Goal: Task Accomplishment & Management: Use online tool/utility

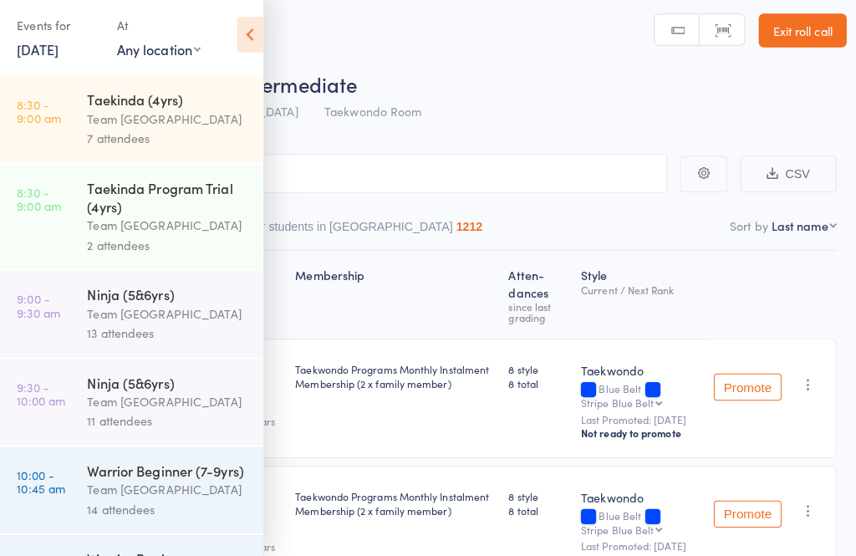
click at [245, 33] on icon at bounding box center [252, 40] width 26 height 35
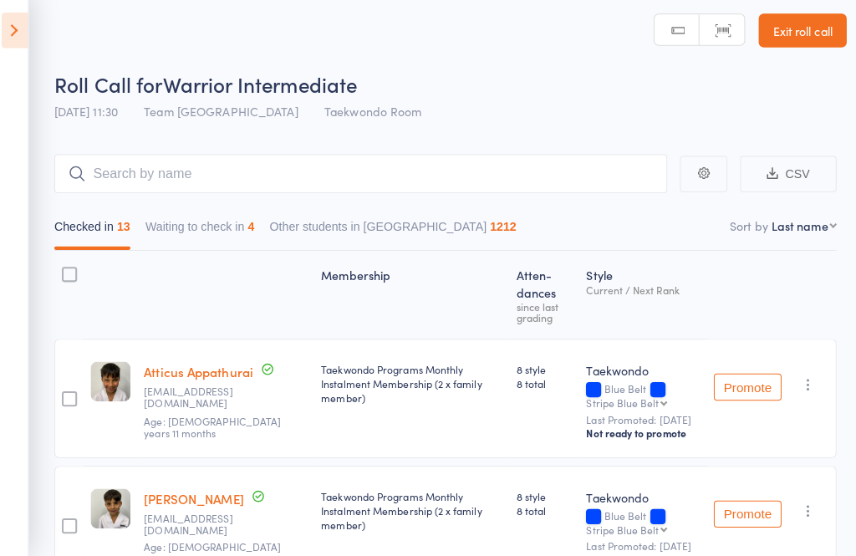
click at [812, 28] on link "Exit roll call" at bounding box center [797, 36] width 87 height 33
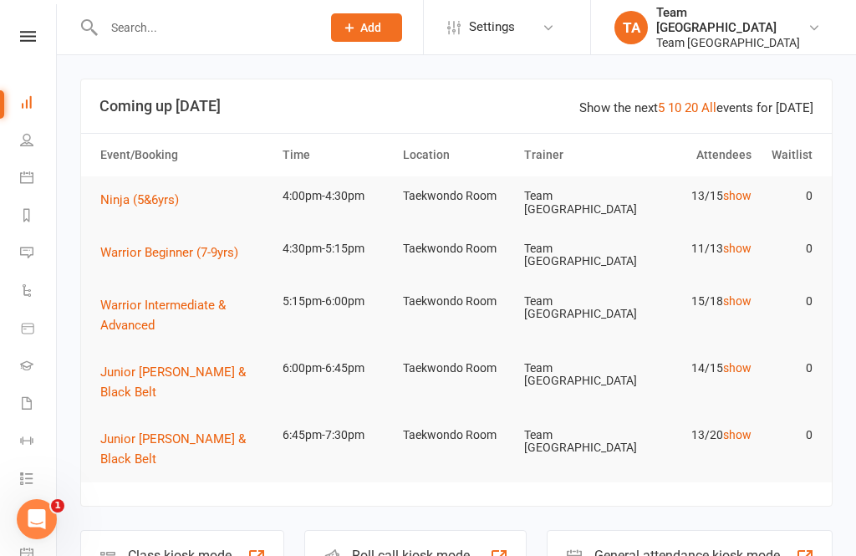
click at [40, 32] on link at bounding box center [27, 36] width 59 height 11
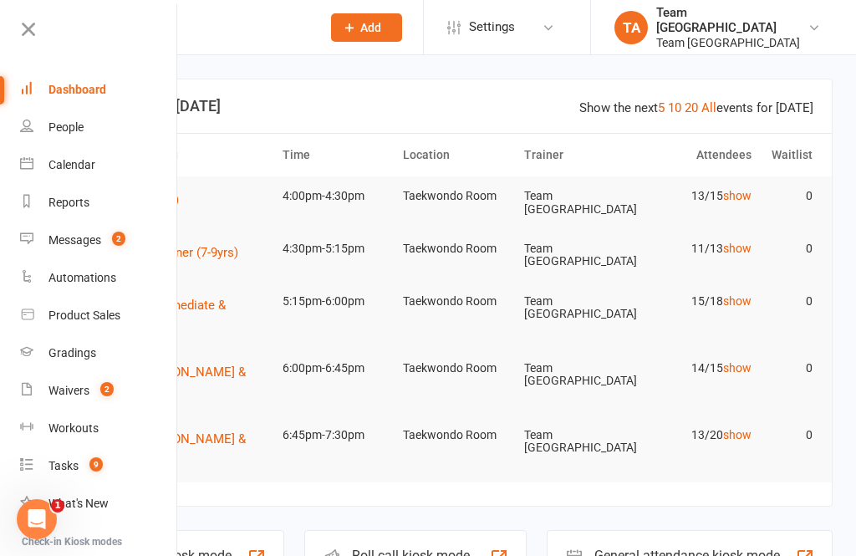
click at [94, 165] on div "Calendar" at bounding box center [72, 164] width 47 height 13
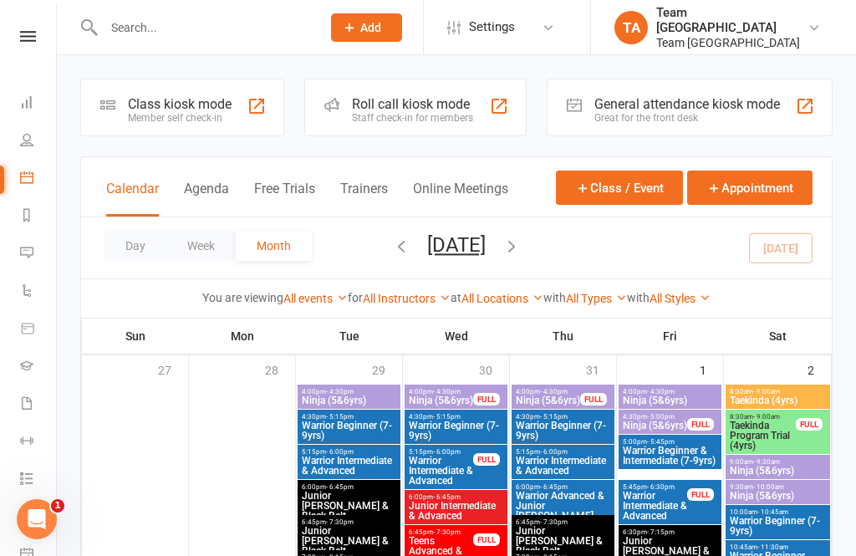
click at [130, 242] on button "Day" at bounding box center [136, 246] width 62 height 30
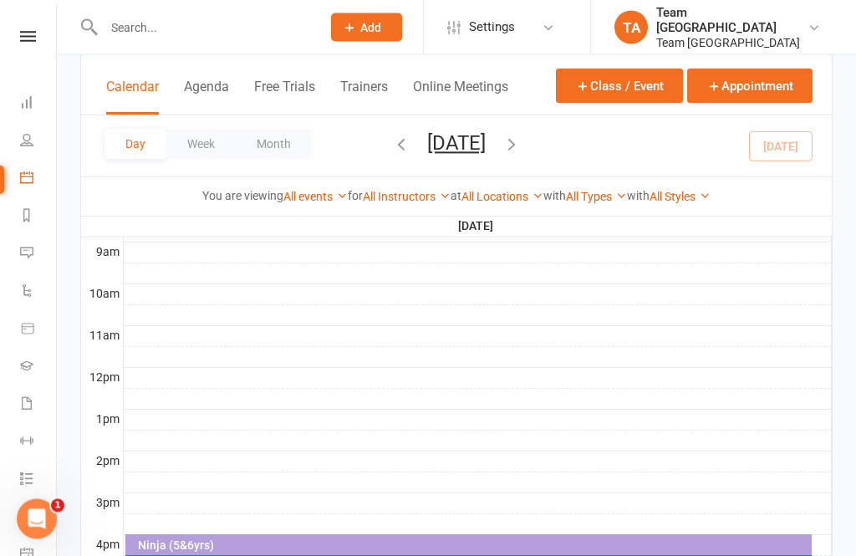
click at [521, 135] on icon "button" at bounding box center [512, 144] width 18 height 18
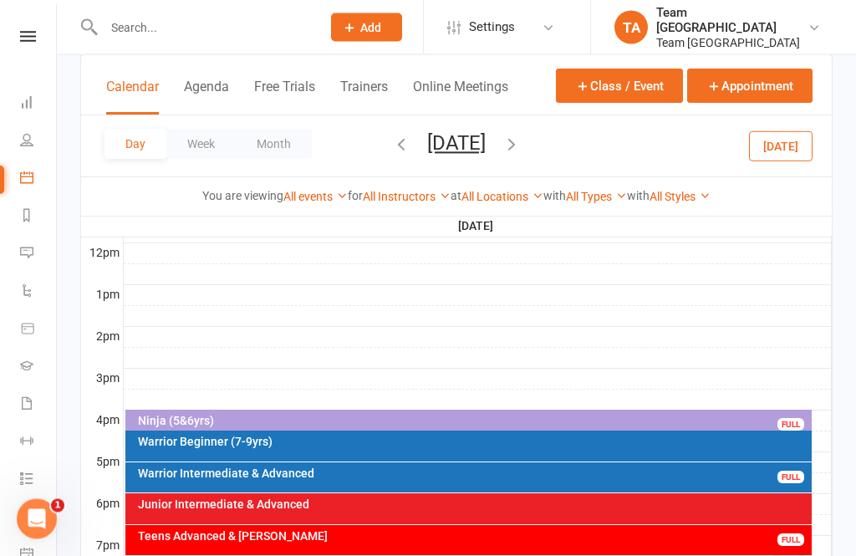
click at [383, 412] on div "Ninja (5&6yrs) FULL" at bounding box center [468, 423] width 687 height 24
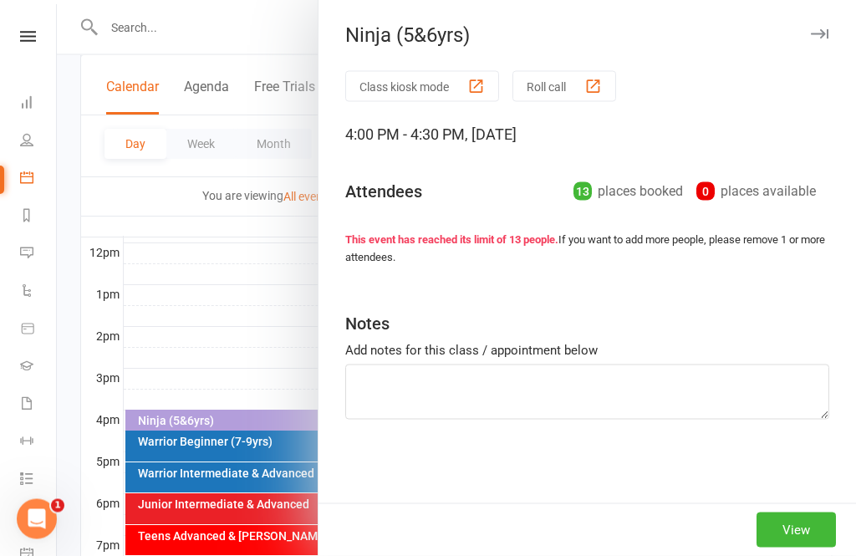
scroll to position [599, 0]
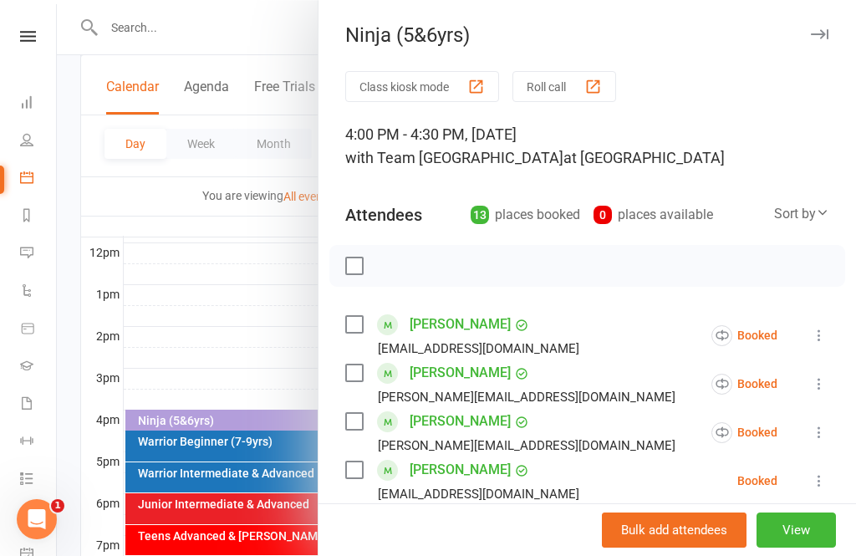
click at [819, 548] on button "View" at bounding box center [796, 530] width 79 height 35
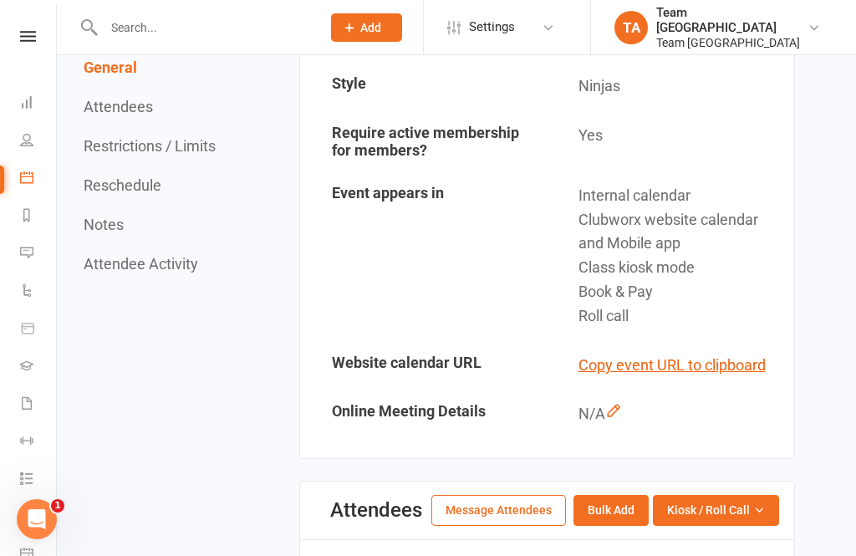
scroll to position [440, 0]
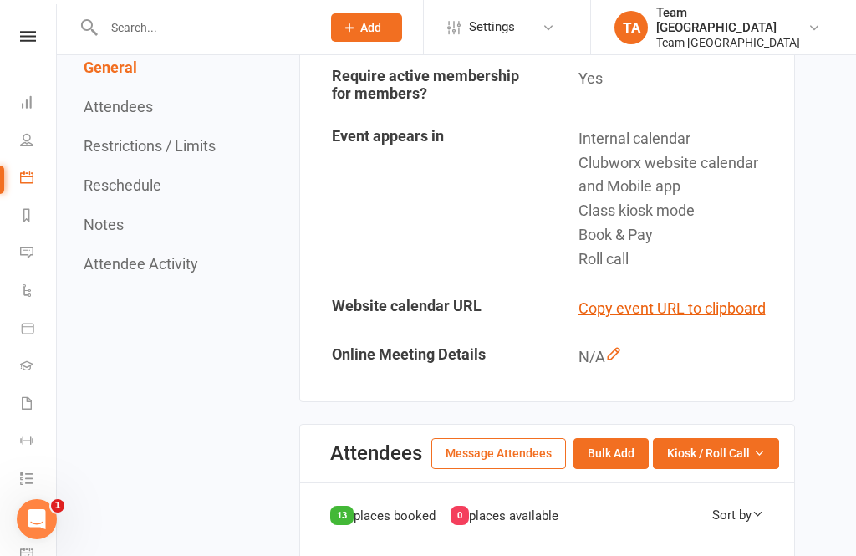
click at [758, 457] on button "Kiosk / Roll Call" at bounding box center [716, 453] width 126 height 30
click at [722, 513] on link "Enter Roll Call" at bounding box center [696, 524] width 166 height 33
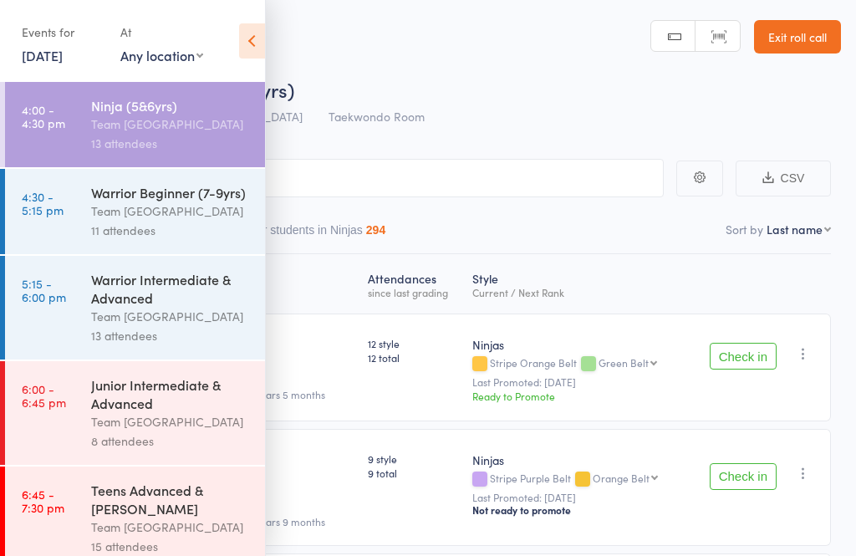
click at [255, 36] on icon at bounding box center [252, 40] width 26 height 35
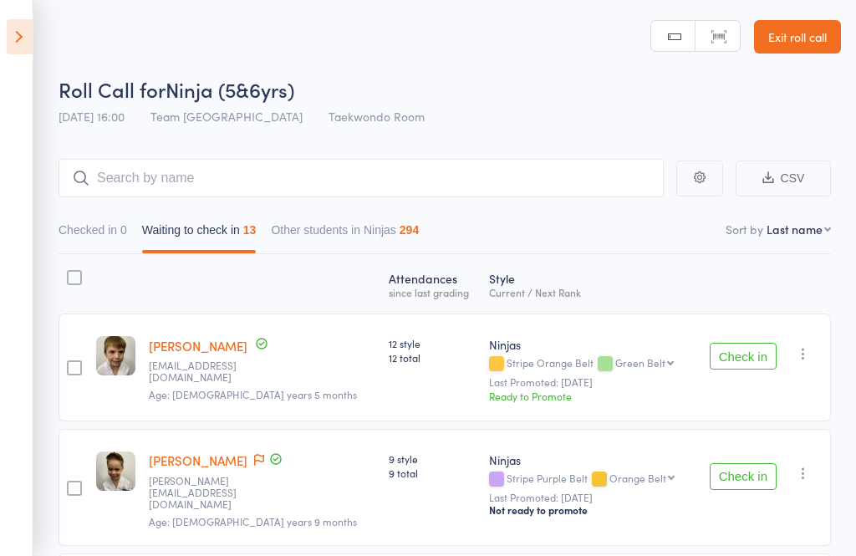
click at [812, 233] on select "First name Last name Birthday today? Behind on payments? Check in time Next pay…" at bounding box center [799, 229] width 64 height 17
select select "10"
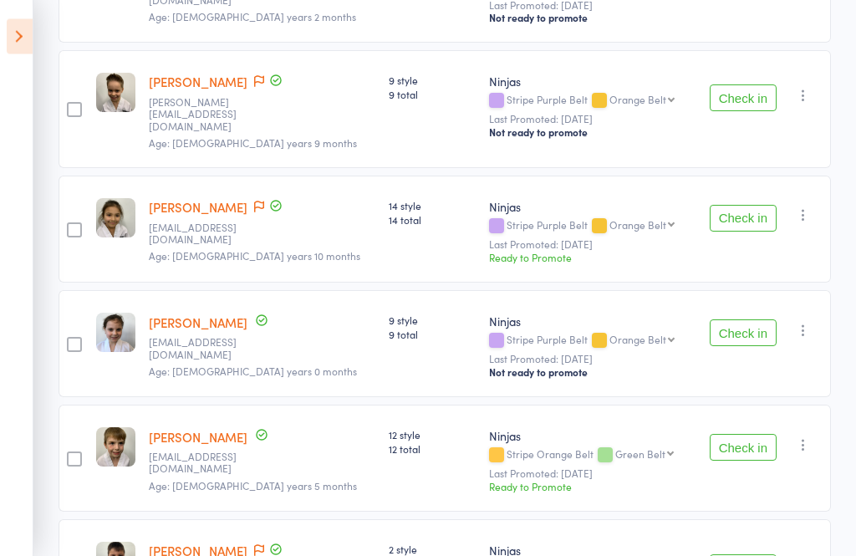
scroll to position [1098, 0]
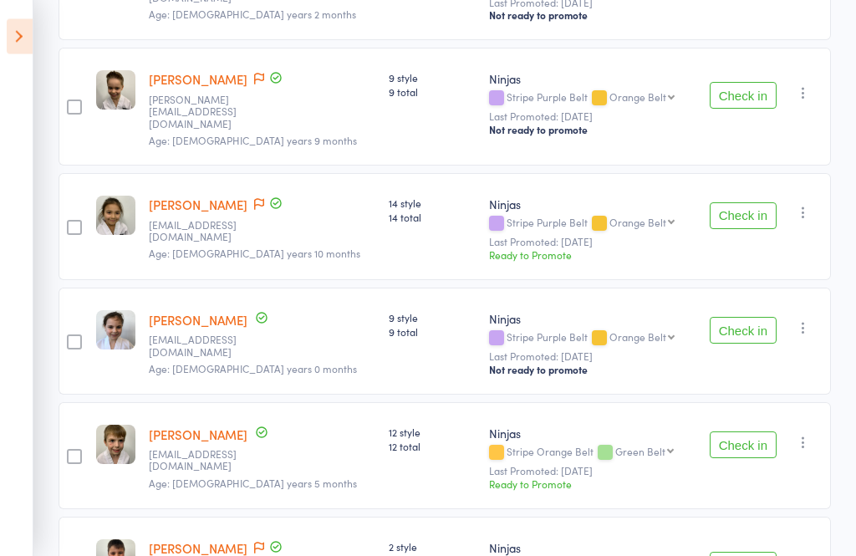
click at [215, 312] on link "[PERSON_NAME]" at bounding box center [198, 321] width 99 height 18
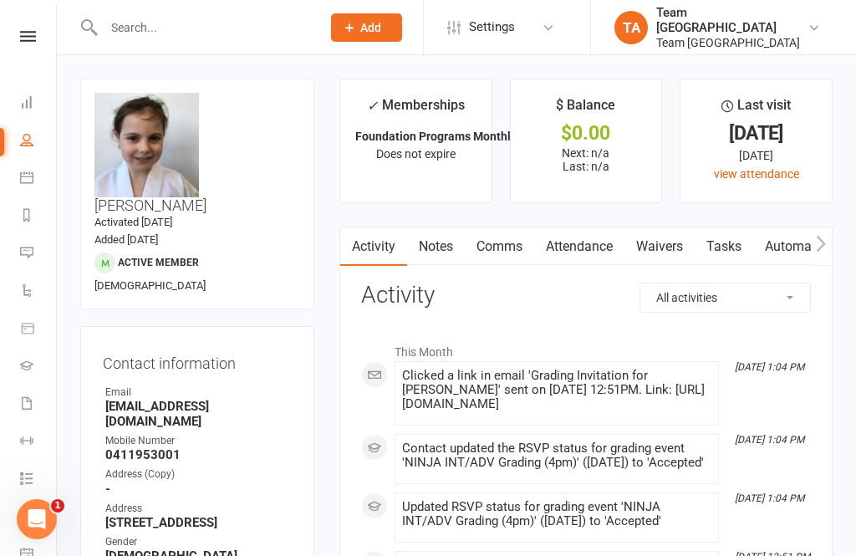
click at [31, 28] on nav "Clubworx Dashboard People Calendar Reports Messages 2 Automations Product Sales…" at bounding box center [28, 282] width 57 height 556
click at [34, 41] on icon at bounding box center [28, 36] width 16 height 11
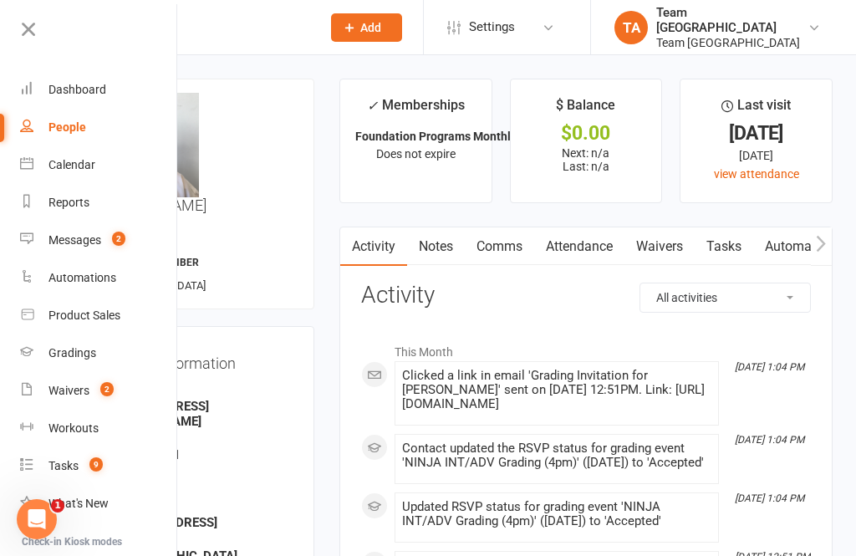
click at [73, 161] on div "Calendar" at bounding box center [72, 164] width 47 height 13
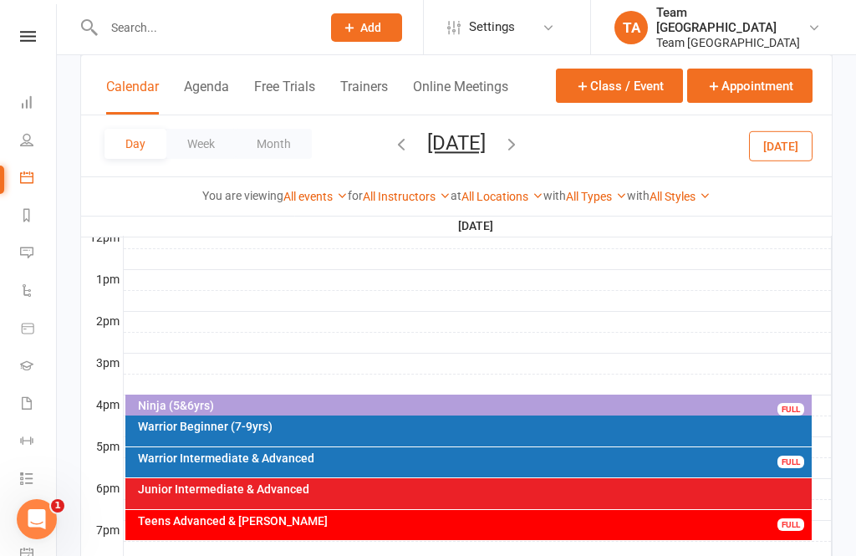
scroll to position [618, 0]
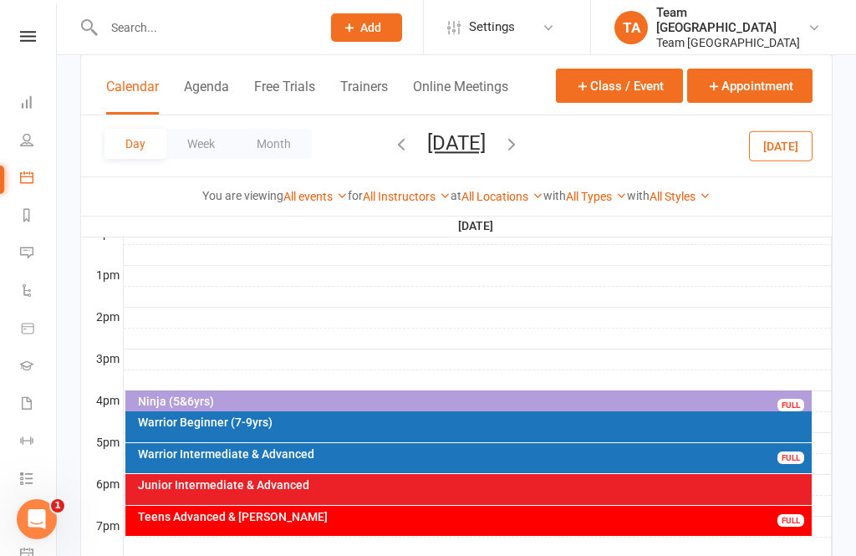
click at [392, 392] on div "Ninja (5&6yrs) FULL" at bounding box center [468, 403] width 687 height 24
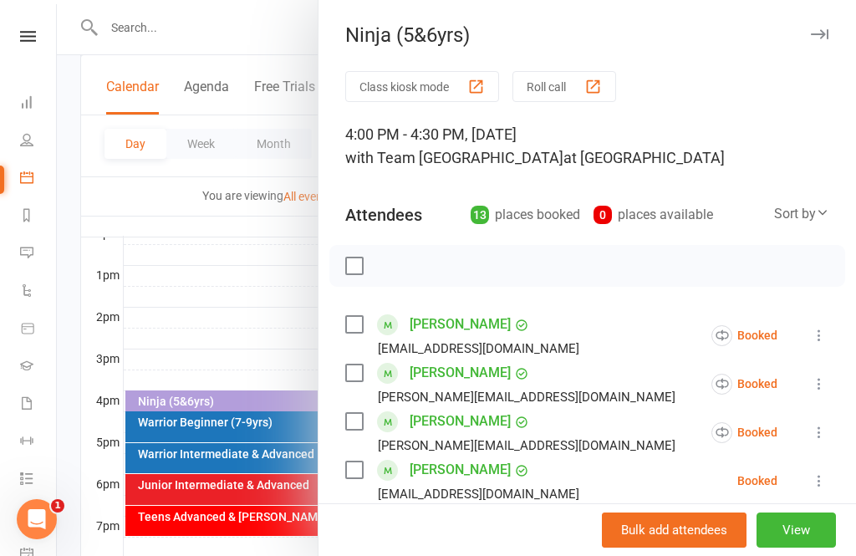
click at [247, 307] on div at bounding box center [456, 278] width 799 height 556
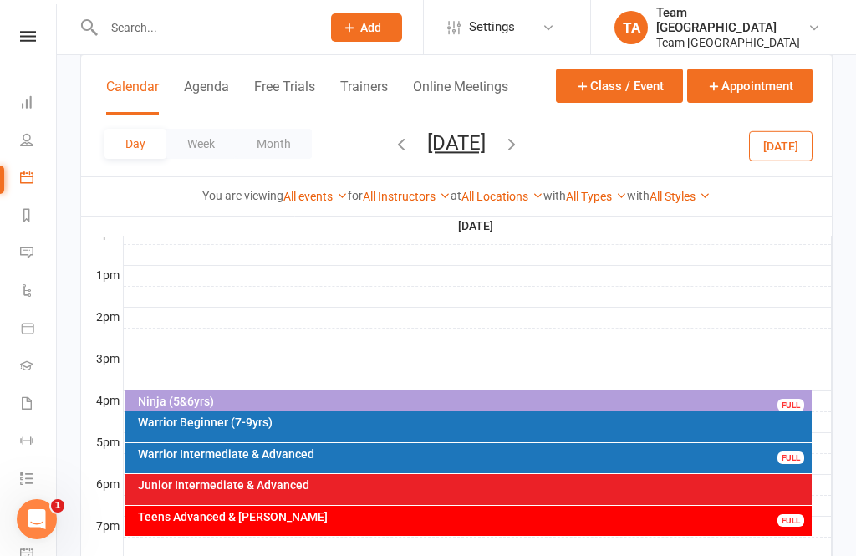
click at [345, 400] on div "Ninja (5&6yrs)" at bounding box center [473, 402] width 672 height 12
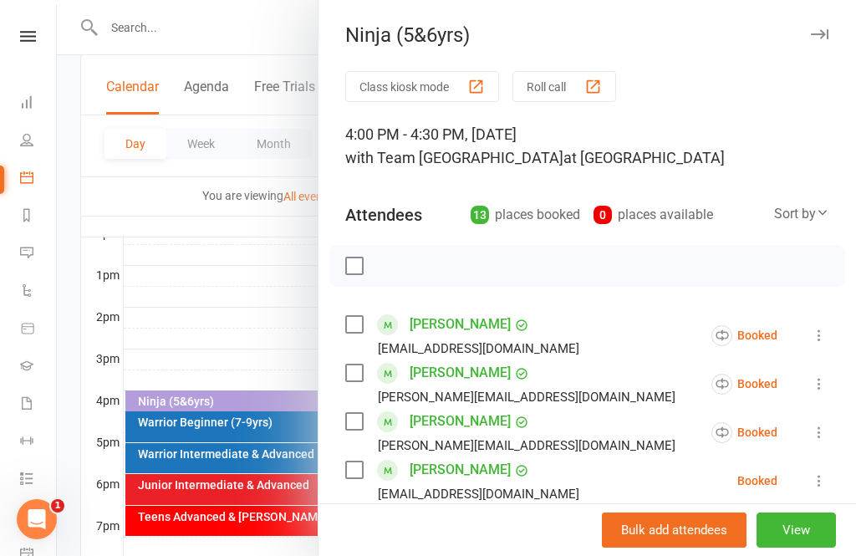
click at [299, 306] on div at bounding box center [456, 278] width 799 height 556
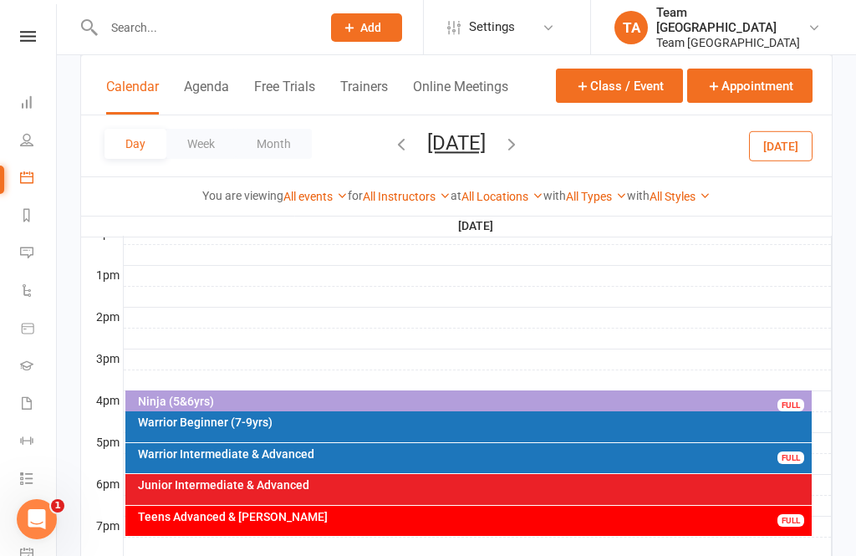
click at [651, 392] on div "Ninja (5&6yrs) FULL" at bounding box center [468, 403] width 687 height 24
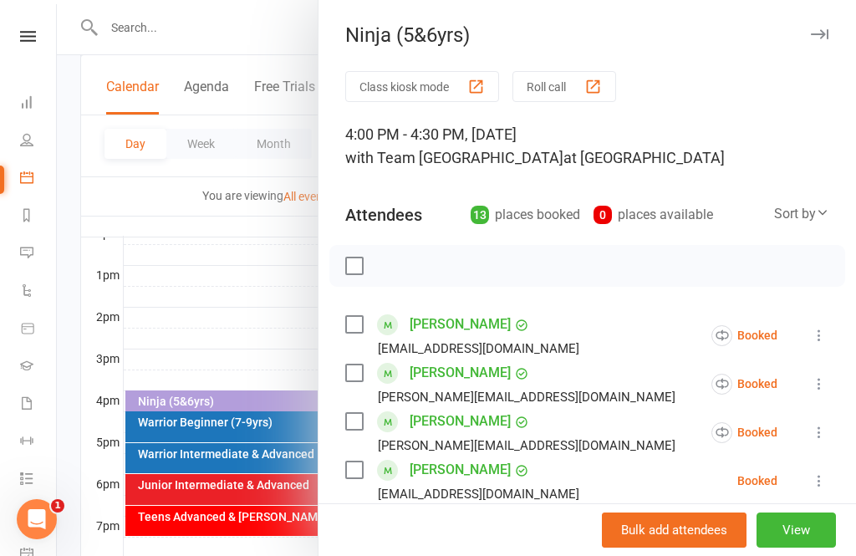
click at [284, 288] on div at bounding box center [456, 278] width 799 height 556
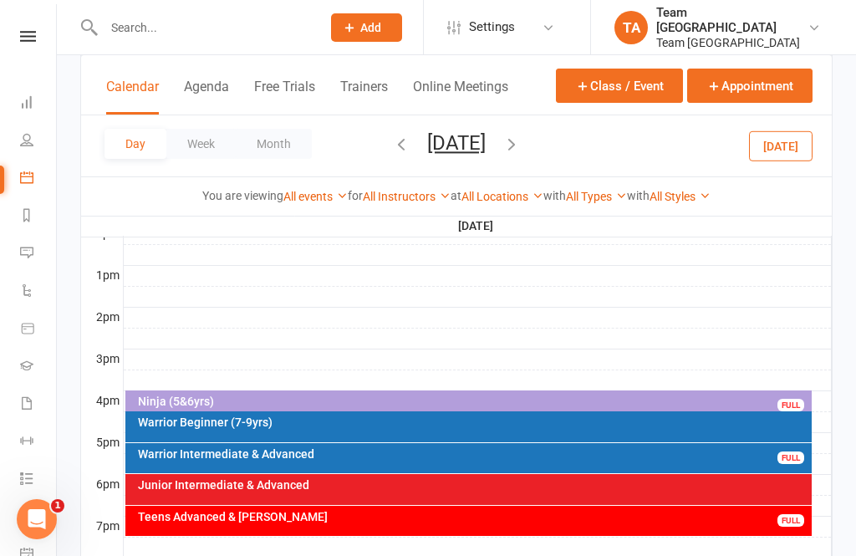
click at [298, 408] on div "Ninja (5&6yrs) FULL" at bounding box center [468, 403] width 687 height 24
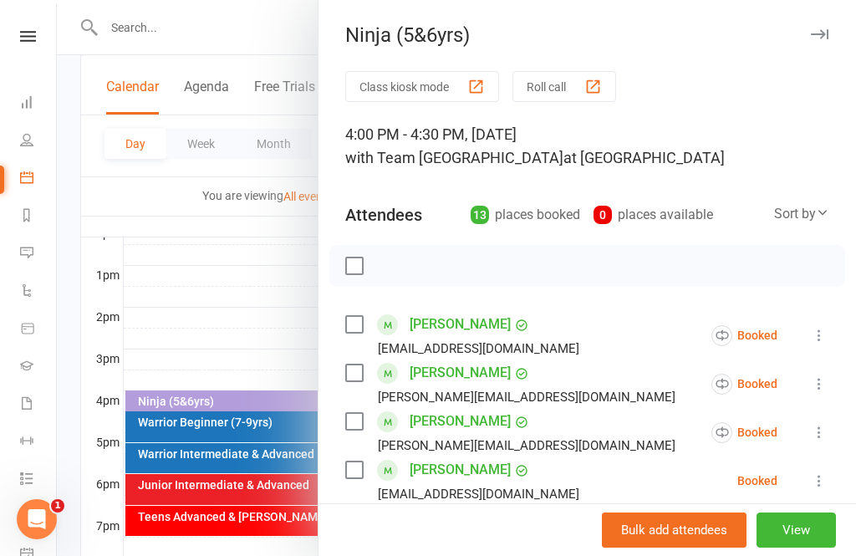
click at [803, 548] on button "View" at bounding box center [796, 530] width 79 height 35
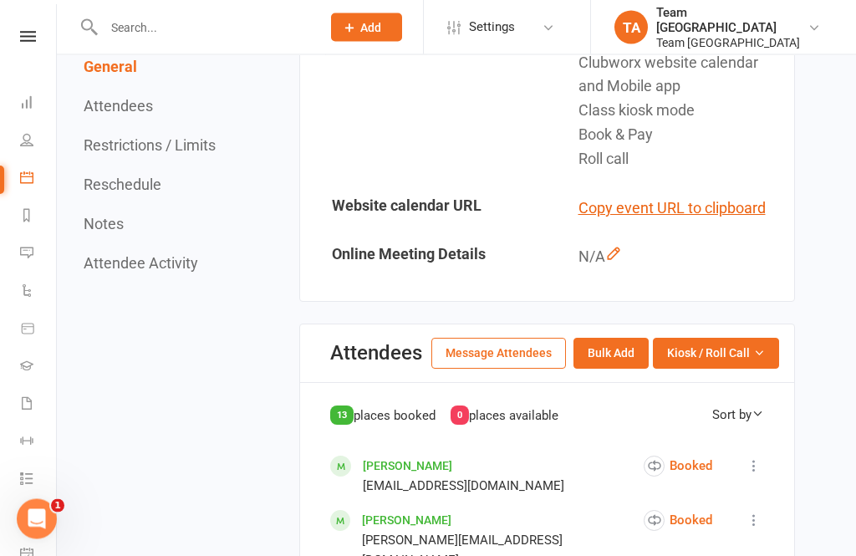
click at [744, 356] on button "Kiosk / Roll Call" at bounding box center [716, 354] width 126 height 30
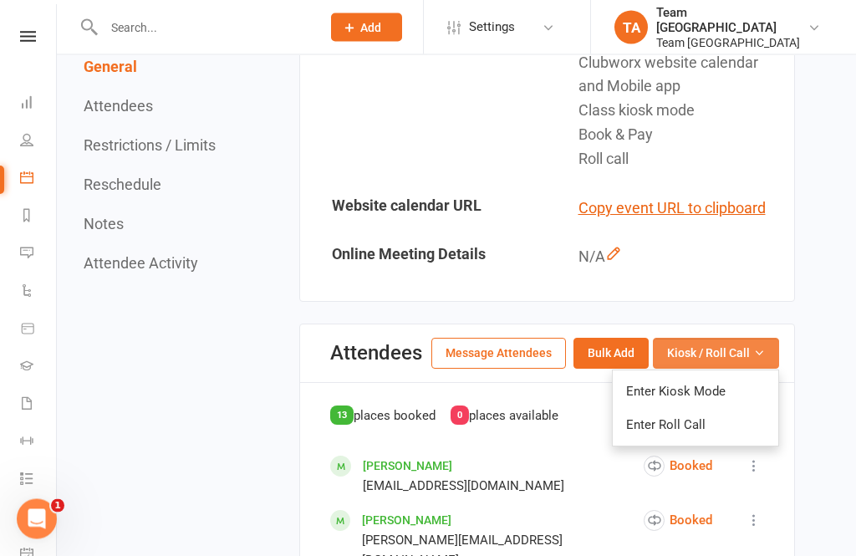
scroll to position [540, 0]
click at [673, 418] on link "Enter Roll Call" at bounding box center [696, 424] width 166 height 33
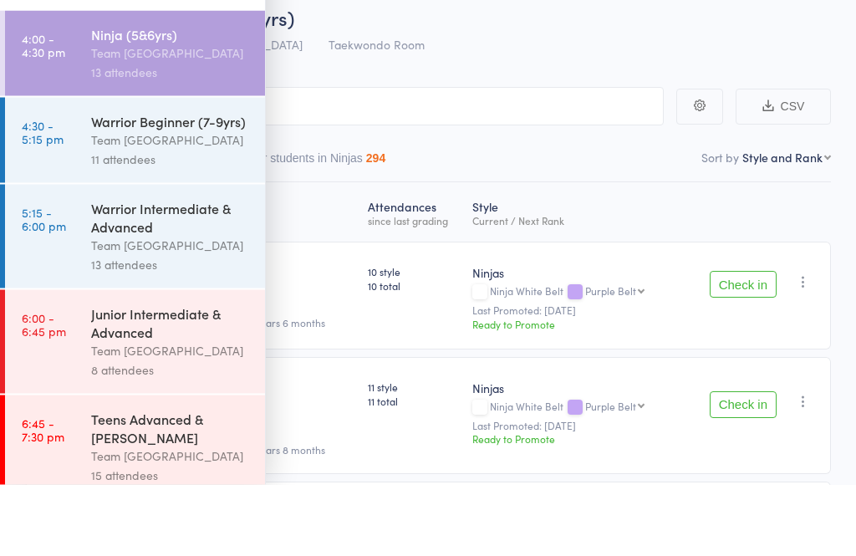
click at [199, 183] on div "Warrior Beginner (7-9yrs)" at bounding box center [171, 192] width 160 height 18
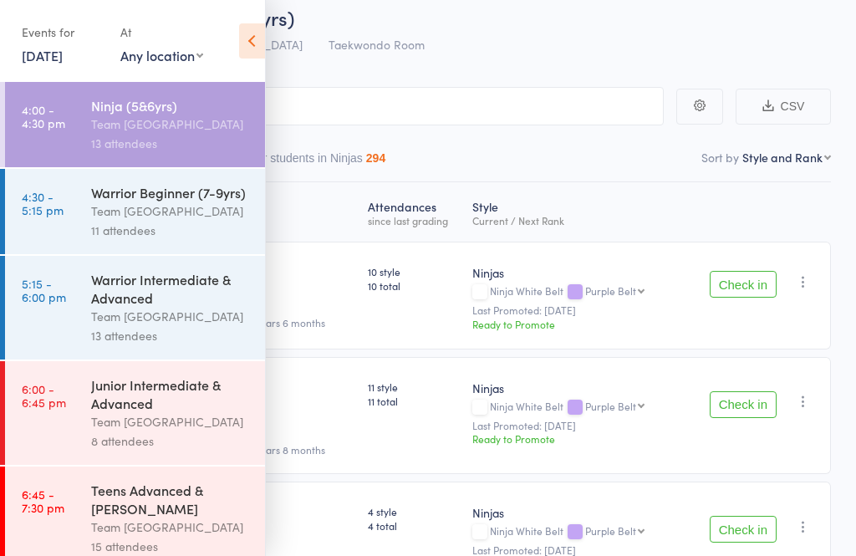
click at [202, 54] on select "Any location [GEOGRAPHIC_DATA]" at bounding box center [161, 55] width 83 height 18
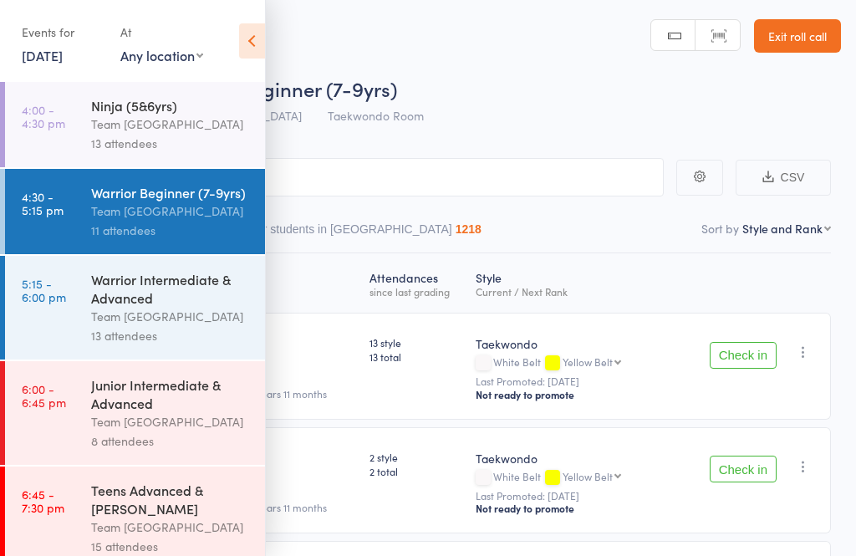
click at [104, 212] on div "Team [GEOGRAPHIC_DATA]" at bounding box center [171, 211] width 160 height 19
click at [200, 217] on div "Team [GEOGRAPHIC_DATA]" at bounding box center [171, 211] width 160 height 19
click at [258, 45] on icon at bounding box center [252, 40] width 26 height 35
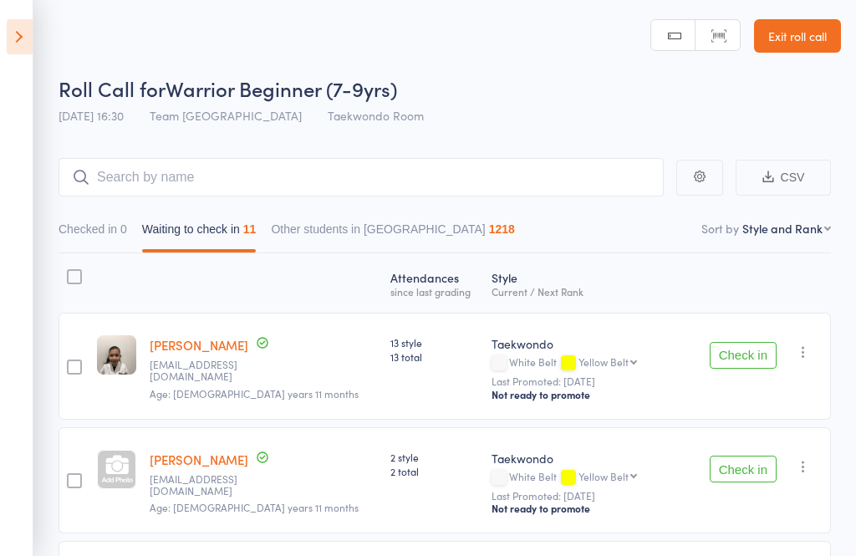
click at [24, 37] on icon at bounding box center [20, 36] width 26 height 35
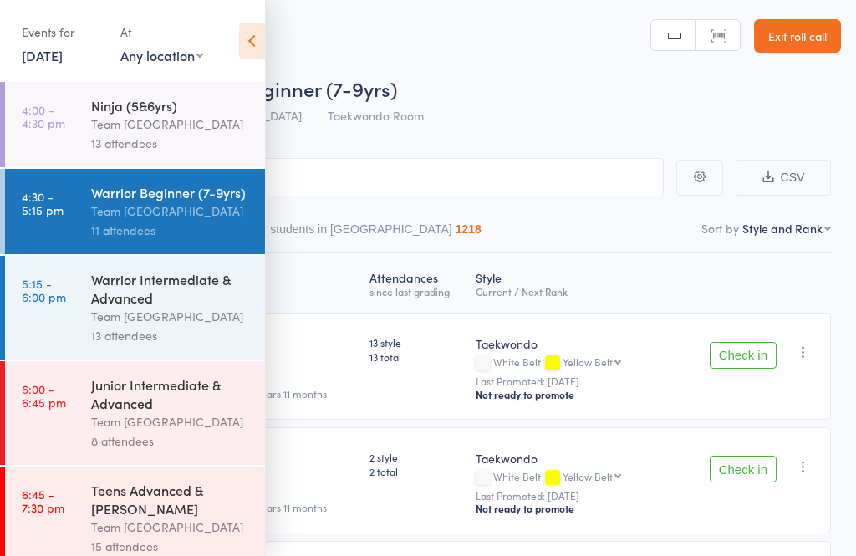
click at [172, 115] on div "Ninja (5&6yrs)" at bounding box center [171, 105] width 160 height 18
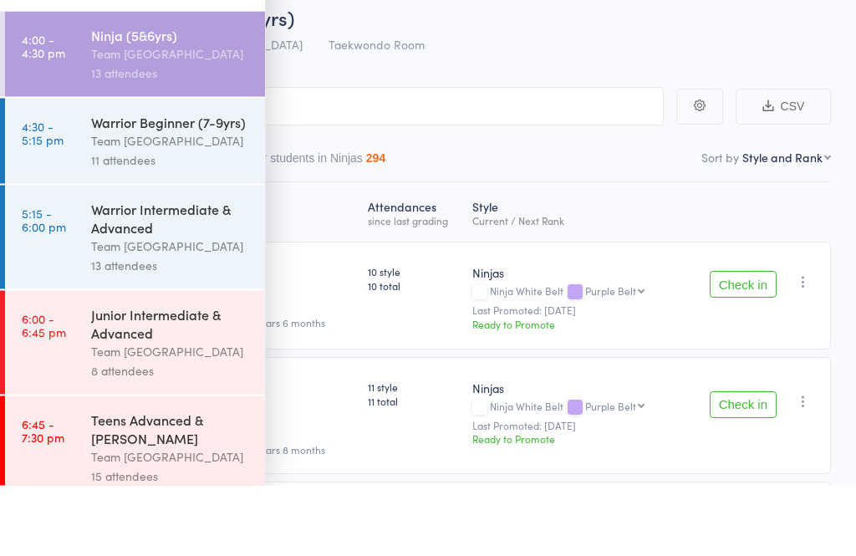
scroll to position [72, 0]
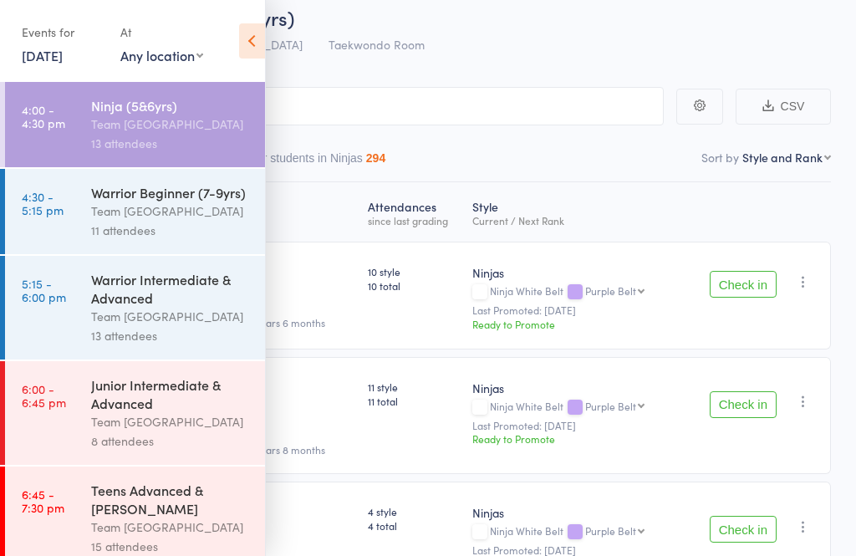
click at [182, 113] on div "Ninja (5&6yrs)" at bounding box center [171, 105] width 160 height 18
click at [264, 33] on icon at bounding box center [252, 40] width 26 height 35
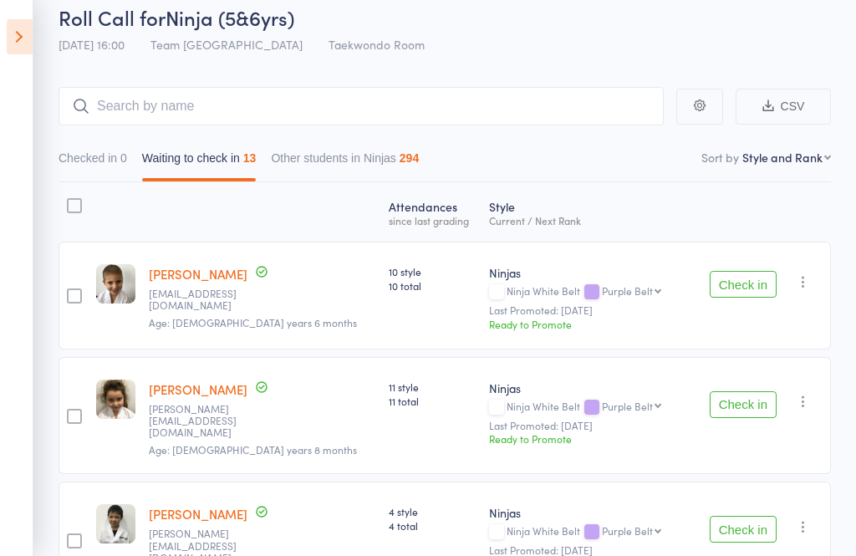
click at [20, 30] on icon at bounding box center [20, 36] width 26 height 35
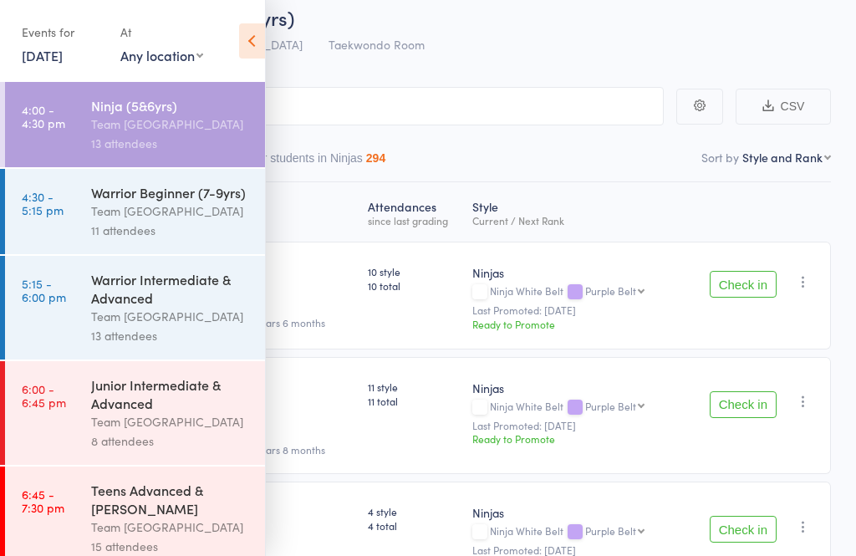
click at [253, 45] on icon at bounding box center [252, 40] width 26 height 35
